Goal: Check status: Check status

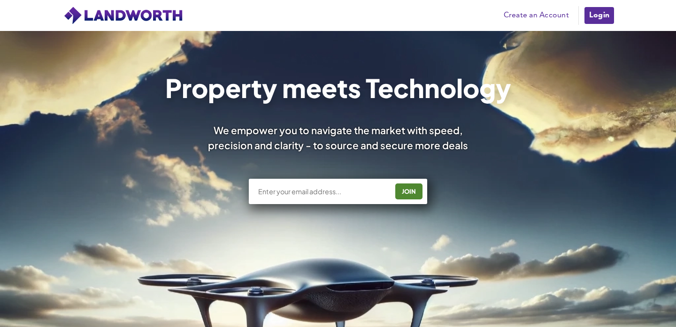
type input "[PERSON_NAME][DOMAIN_NAME][EMAIL_ADDRESS][PERSON_NAME][DOMAIN_NAME]"
click at [594, 12] on link "Login" at bounding box center [598, 15] width 31 height 19
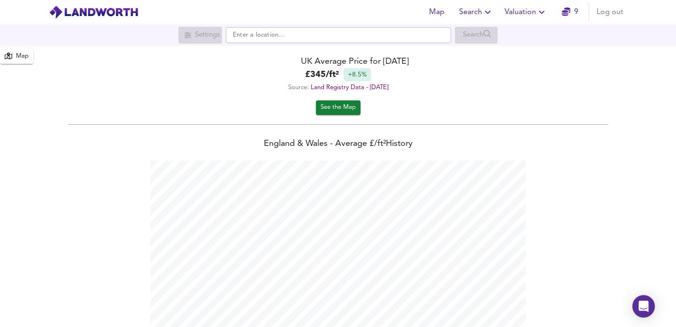
click at [543, 8] on icon "button" at bounding box center [541, 12] width 11 height 11
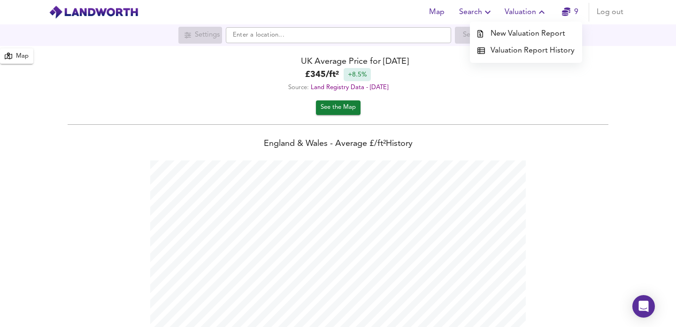
scroll to position [327, 676]
click at [534, 52] on li "Valuation Report History" at bounding box center [526, 50] width 112 height 17
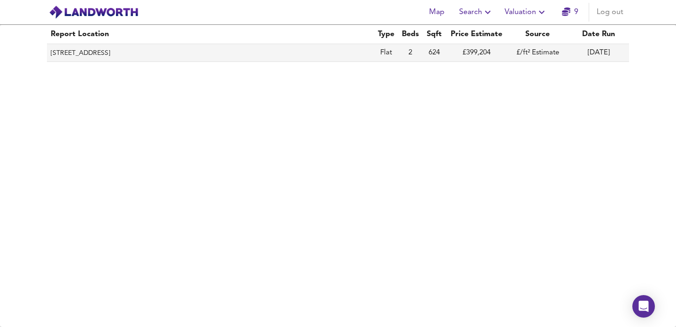
click at [309, 52] on th "9 Highgate Edge, Great North Road, London, Haringey, N2 0NT" at bounding box center [210, 53] width 327 height 18
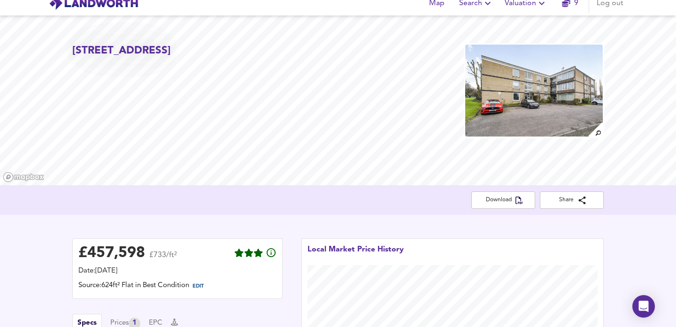
scroll to position [123, 0]
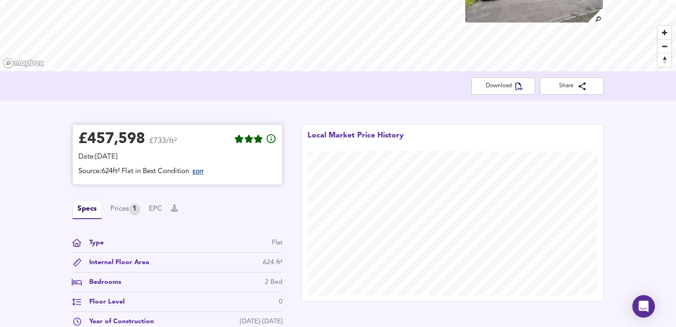
click at [201, 173] on span "EDIT" at bounding box center [197, 172] width 11 height 5
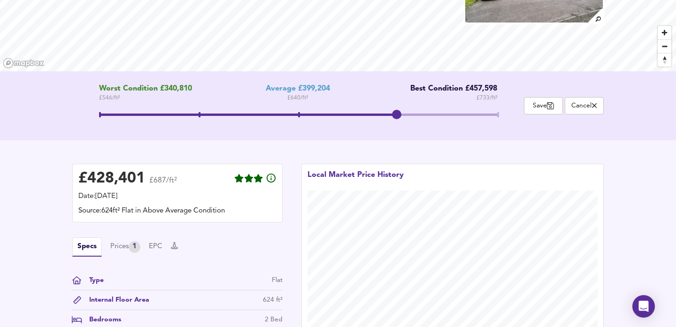
drag, startPoint x: 296, startPoint y: 120, endPoint x: 397, endPoint y: 120, distance: 100.9
click at [397, 119] on span at bounding box center [396, 114] width 9 height 9
drag, startPoint x: 397, startPoint y: 120, endPoint x: 482, endPoint y: 124, distance: 84.5
click at [482, 125] on div "Worst Condition £340,810 £ 546 / ft² Average £399,204 £ 640 / ft² Best Conditio…" at bounding box center [297, 105] width 451 height 43
drag, startPoint x: 494, startPoint y: 112, endPoint x: 423, endPoint y: 112, distance: 71.3
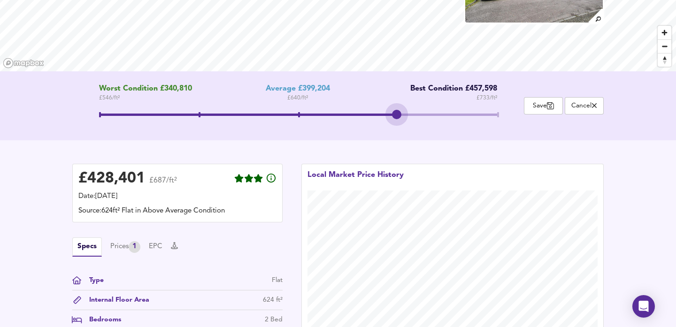
click at [423, 112] on span at bounding box center [298, 115] width 398 height 17
drag, startPoint x: 398, startPoint y: 112, endPoint x: 507, endPoint y: 115, distance: 108.9
click at [401, 115] on span at bounding box center [396, 114] width 9 height 9
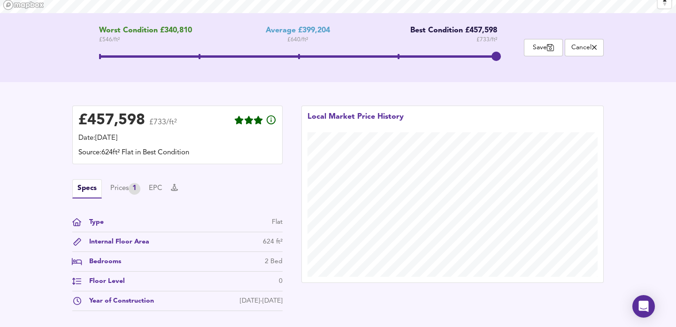
scroll to position [182, 0]
